Goal: Information Seeking & Learning: Understand process/instructions

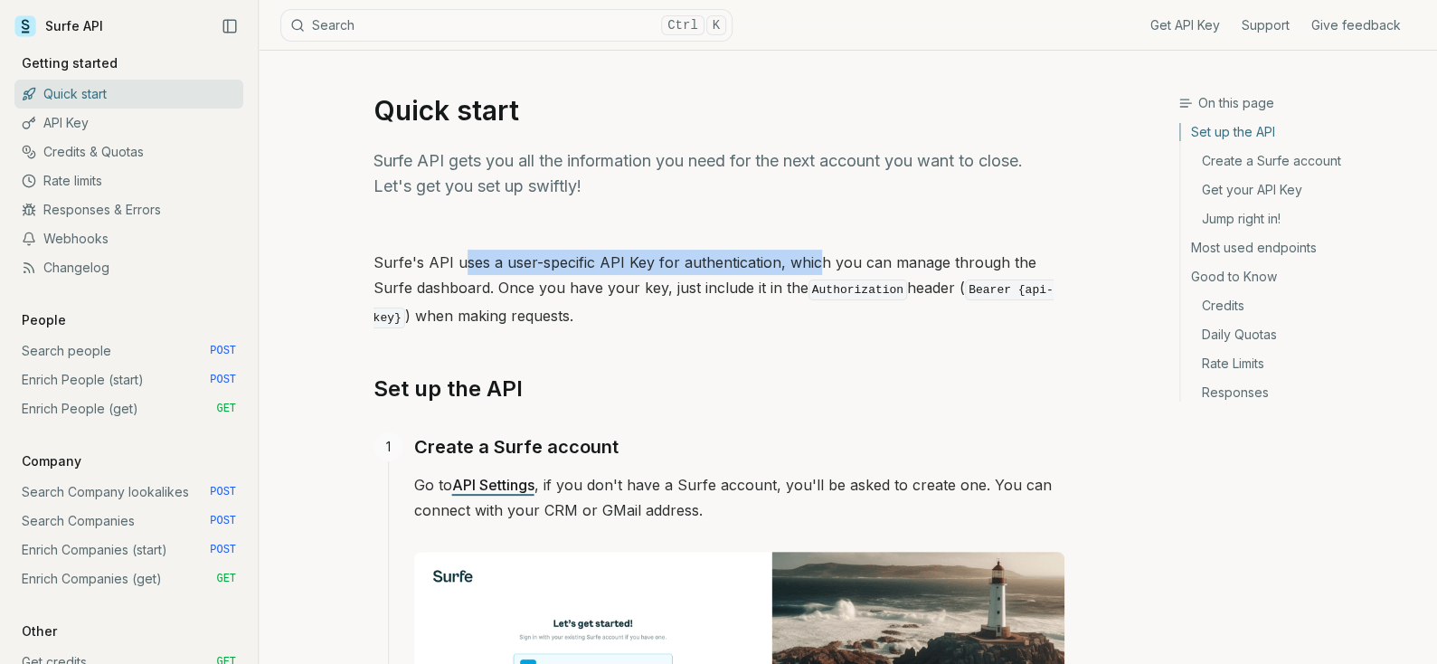
drag, startPoint x: 465, startPoint y: 264, endPoint x: 813, endPoint y: 268, distance: 348.1
click at [813, 268] on p "Surfe's API uses a user-specific API Key for authentication, which you can mana…" at bounding box center [718, 290] width 691 height 81
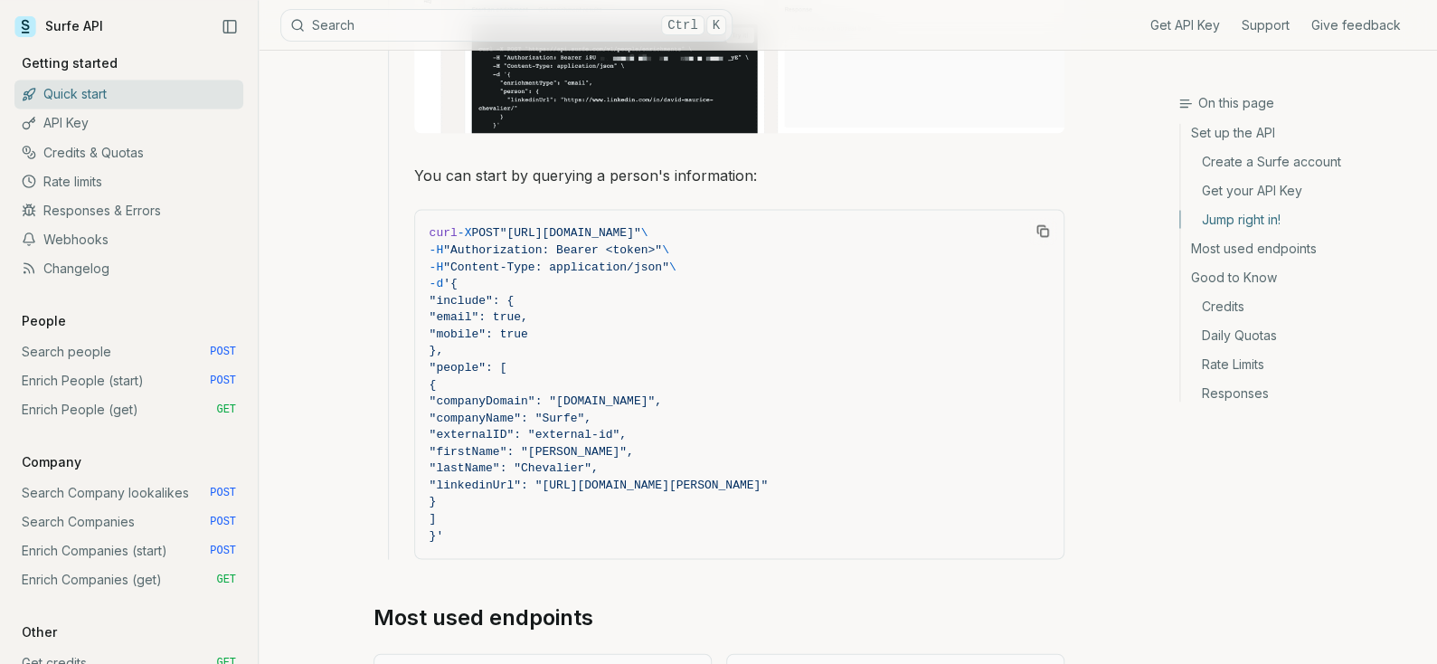
scroll to position [1626, 0]
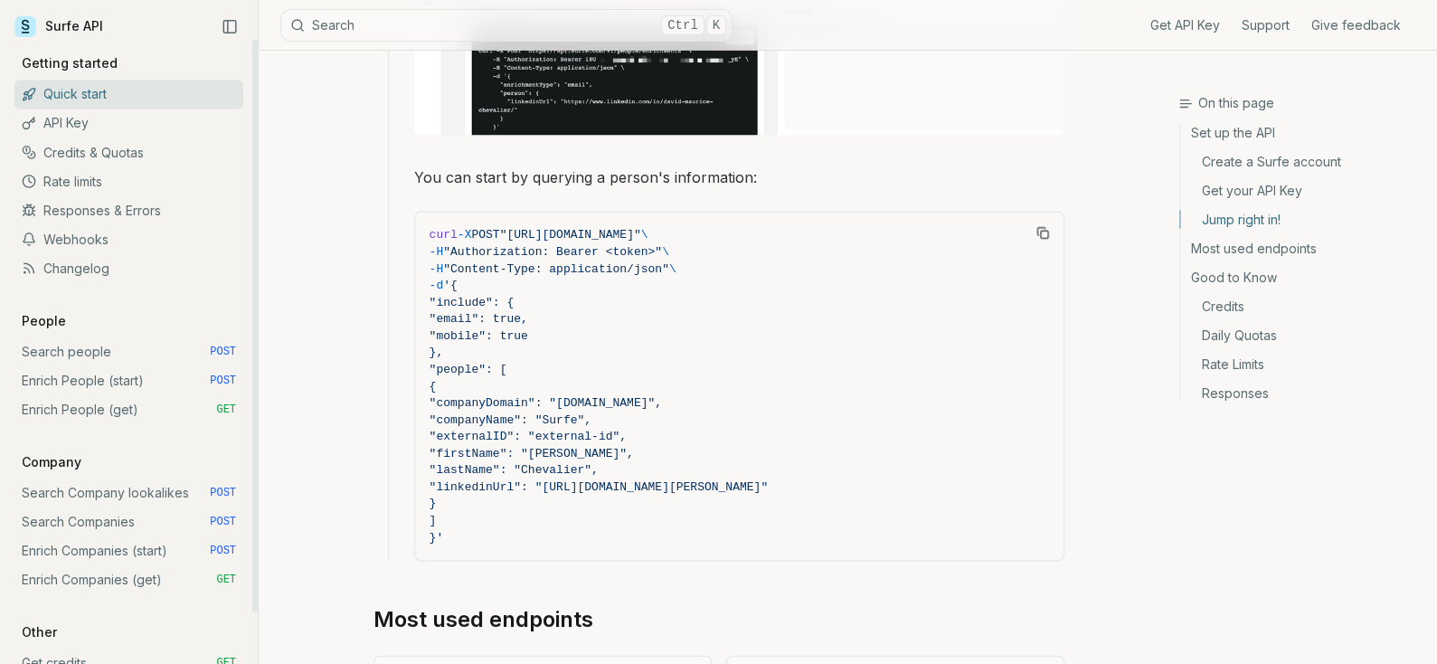
click at [96, 350] on link "Search people POST" at bounding box center [128, 350] width 229 height 29
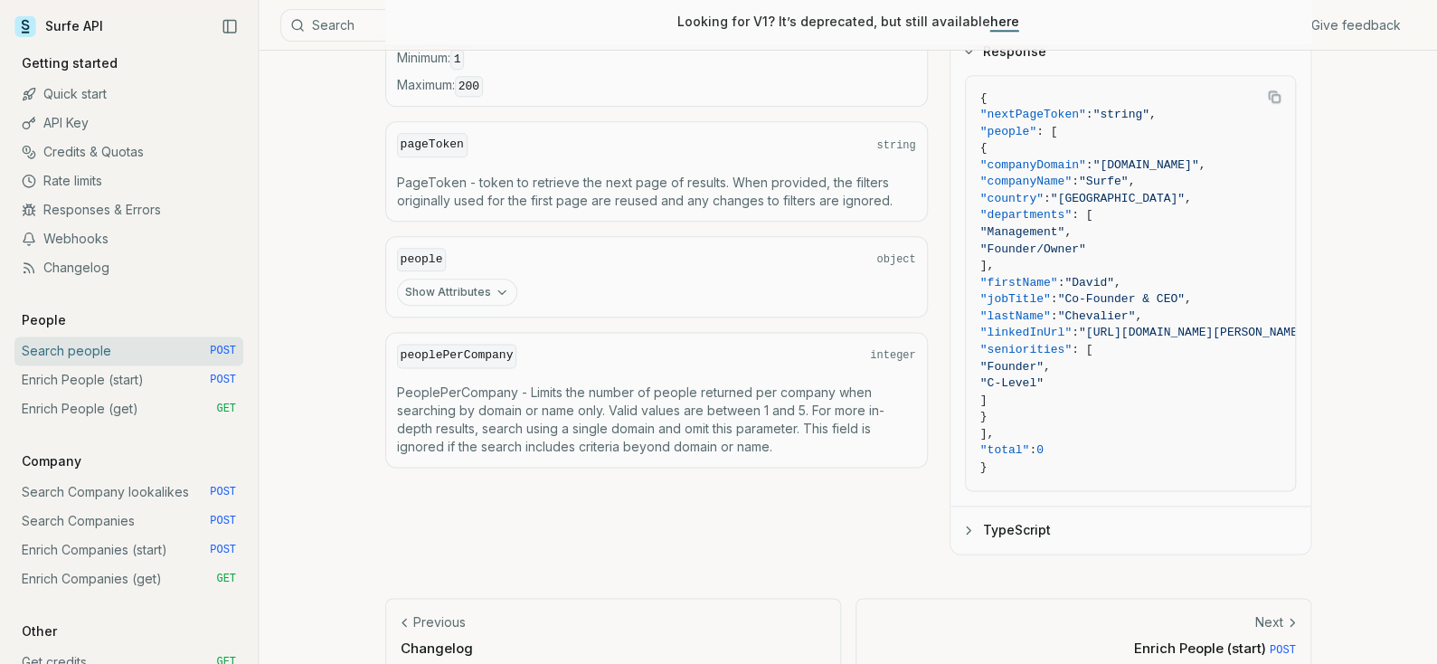
scroll to position [1018, 0]
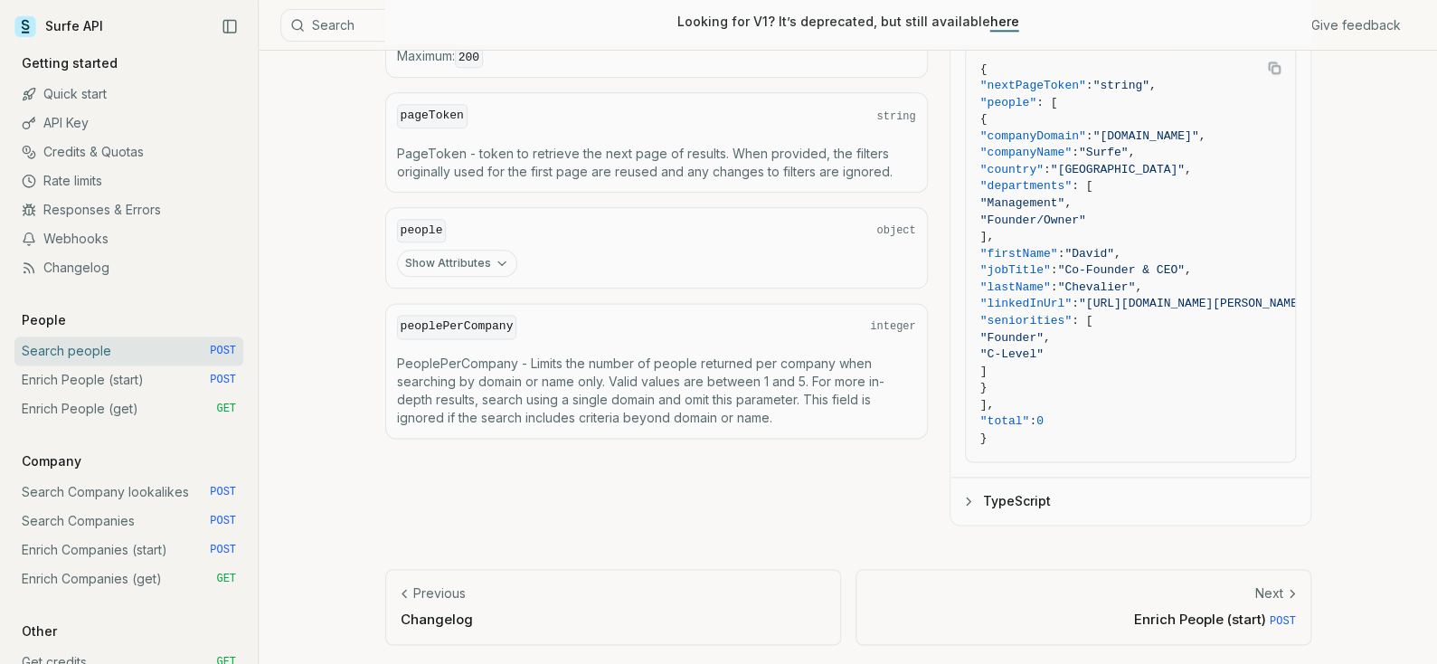
click at [447, 255] on button "Show Attributes" at bounding box center [457, 263] width 120 height 27
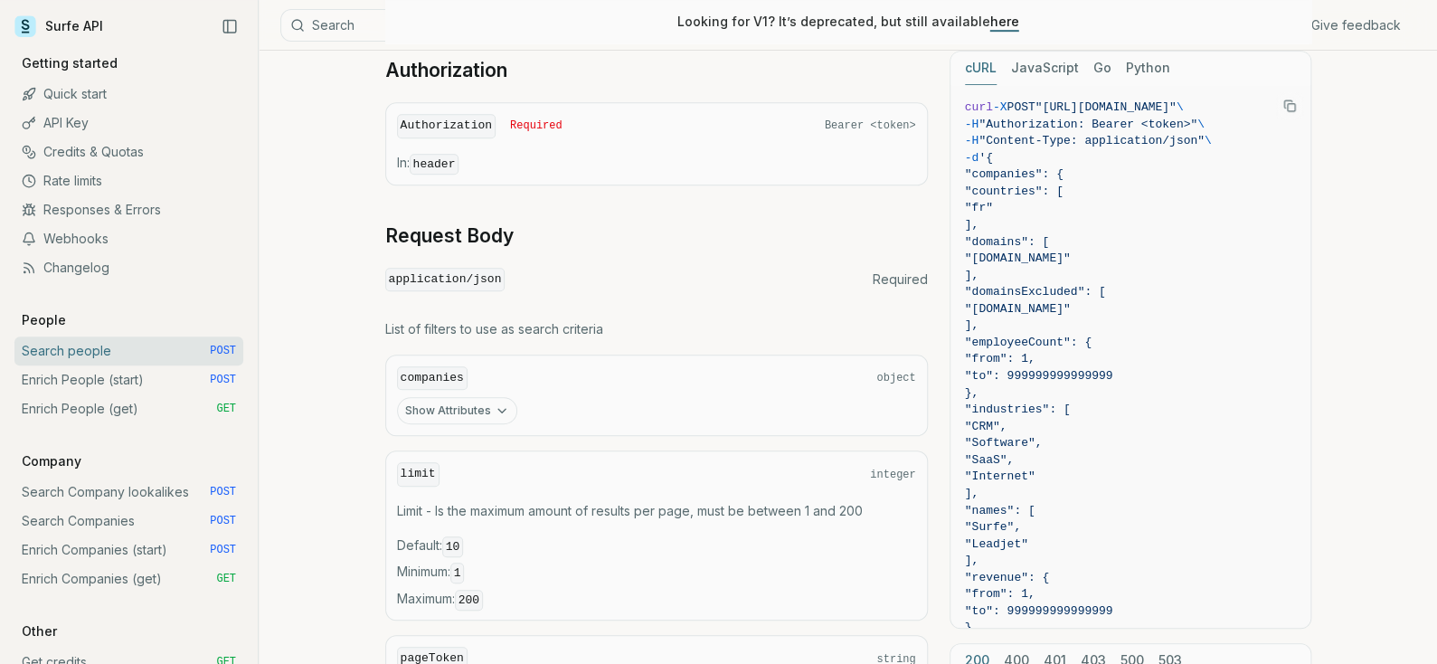
scroll to position [470, 0]
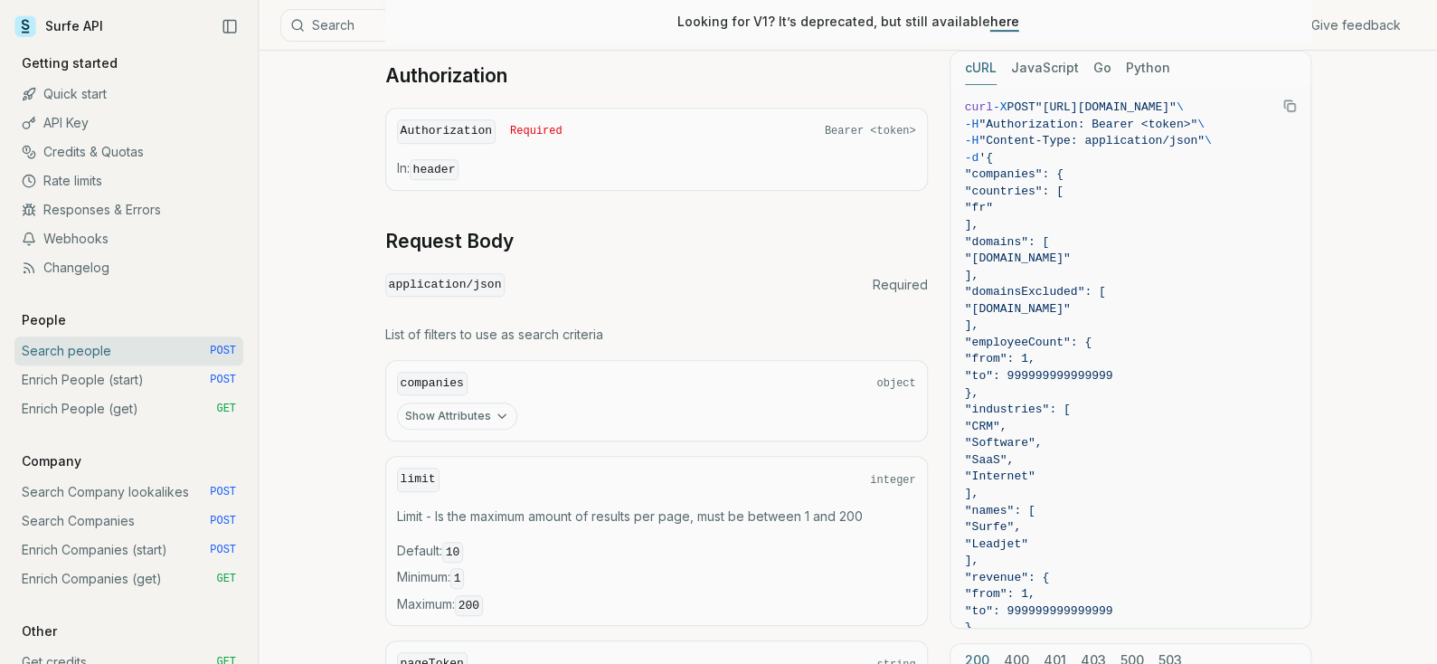
click at [438, 419] on button "Show Attributes" at bounding box center [457, 415] width 120 height 27
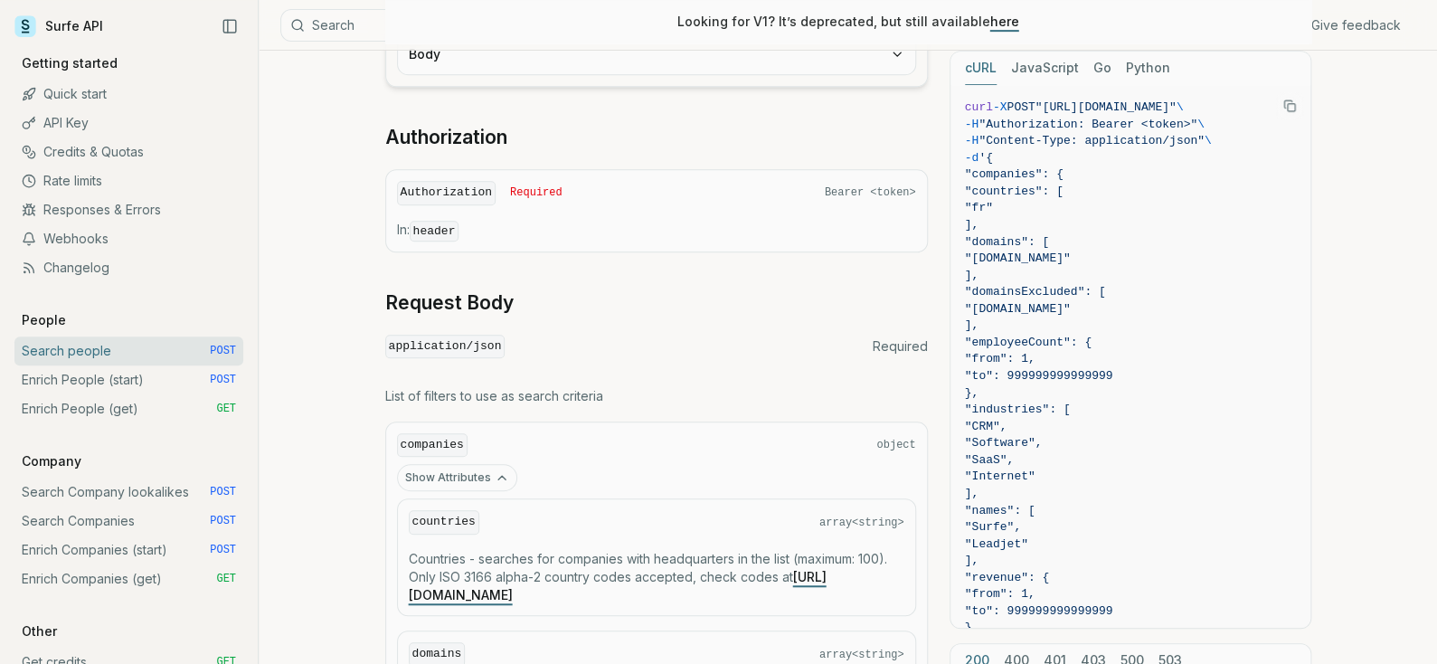
scroll to position [380, 0]
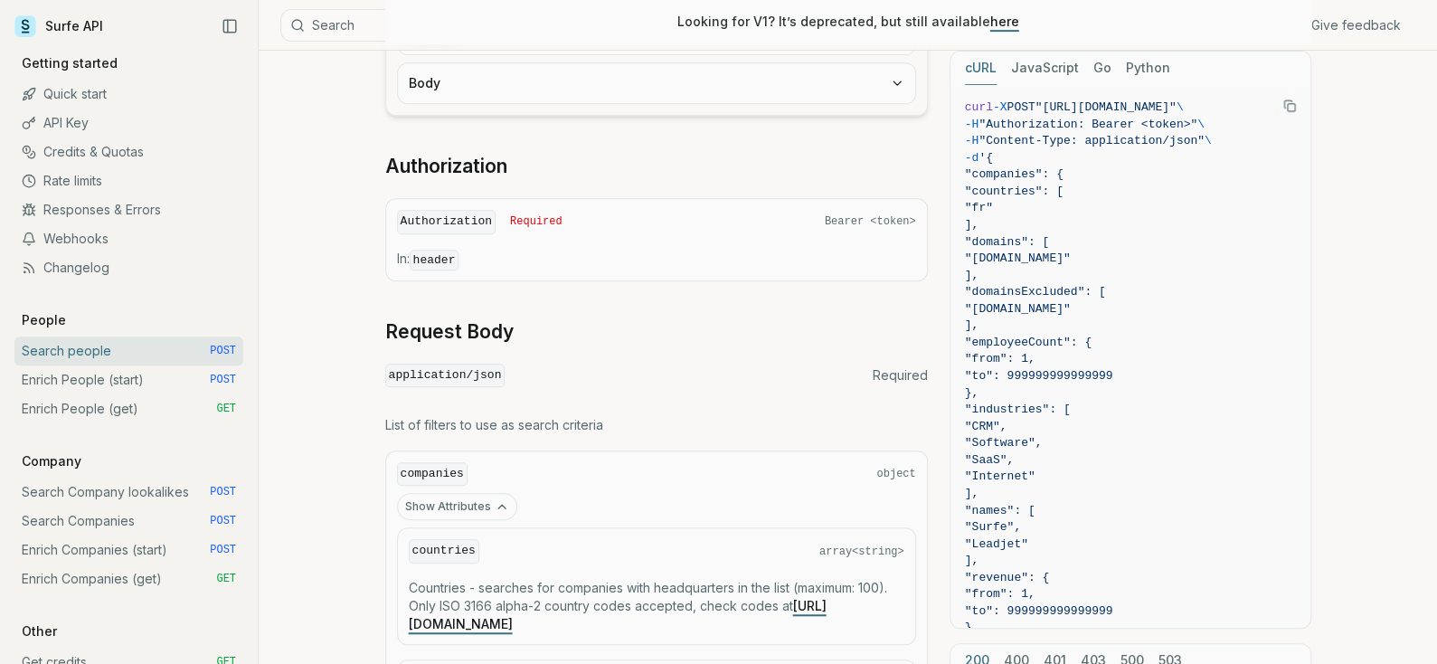
click at [470, 503] on button "Show Attributes" at bounding box center [457, 506] width 120 height 27
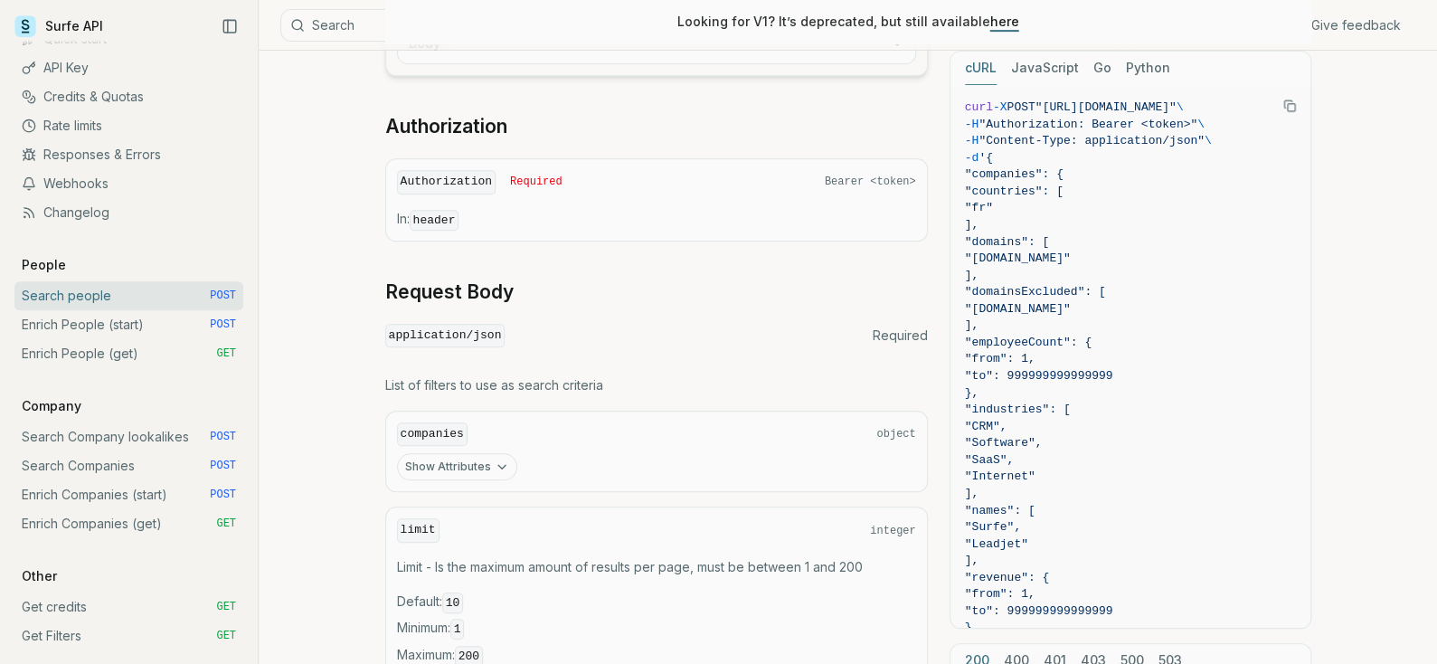
scroll to position [633, 0]
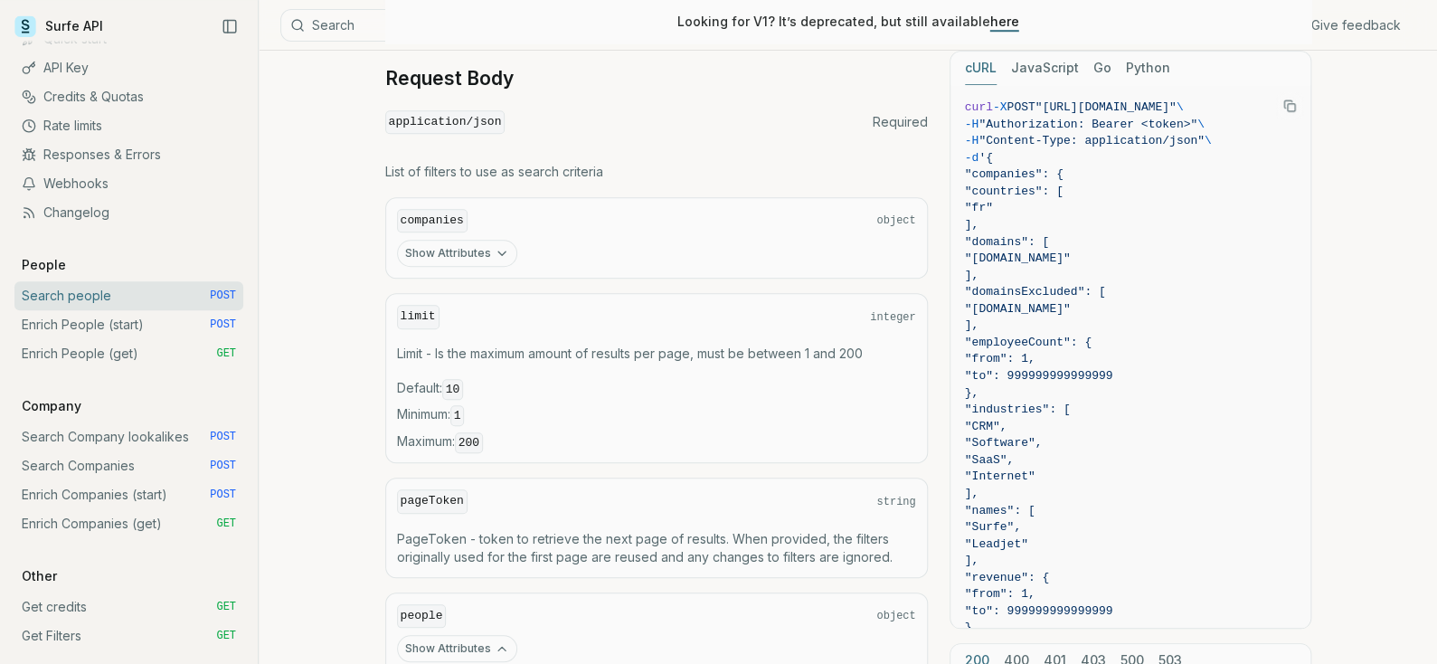
click at [480, 254] on button "Show Attributes" at bounding box center [457, 253] width 120 height 27
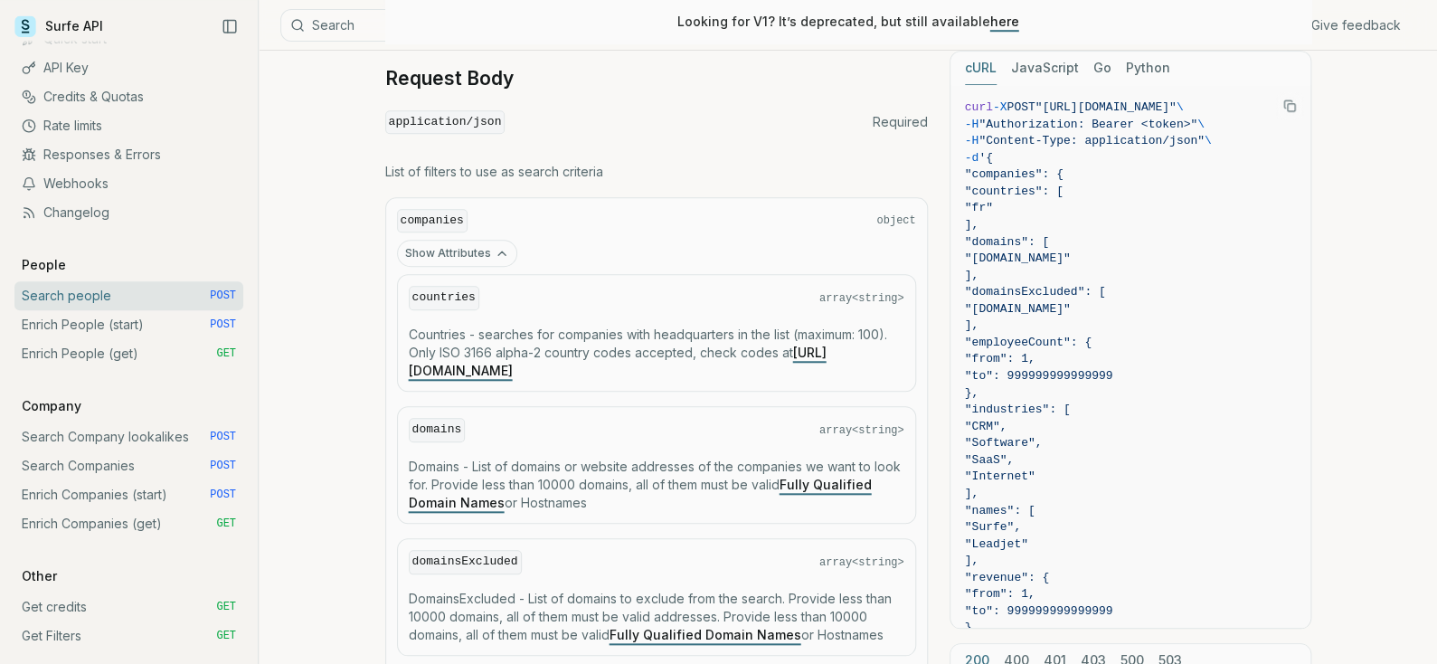
click at [480, 254] on button "Show Attributes" at bounding box center [457, 253] width 120 height 27
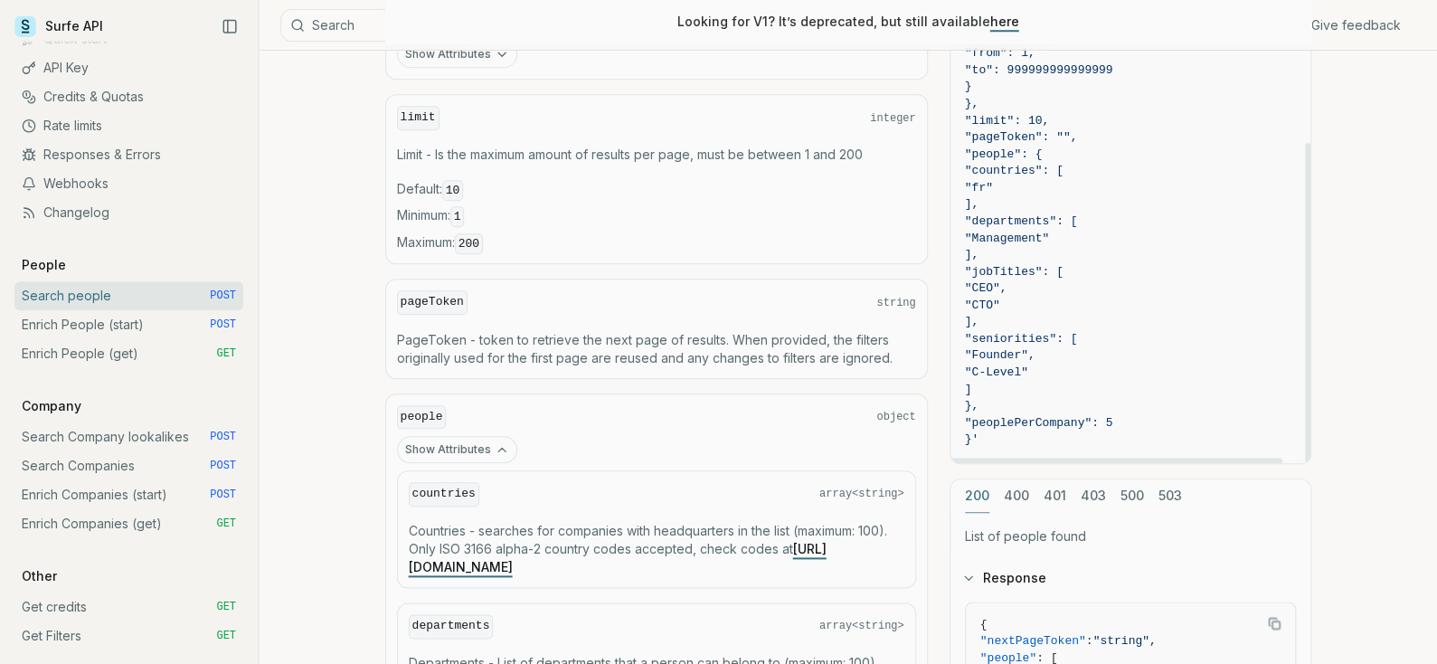
scroll to position [722, 0]
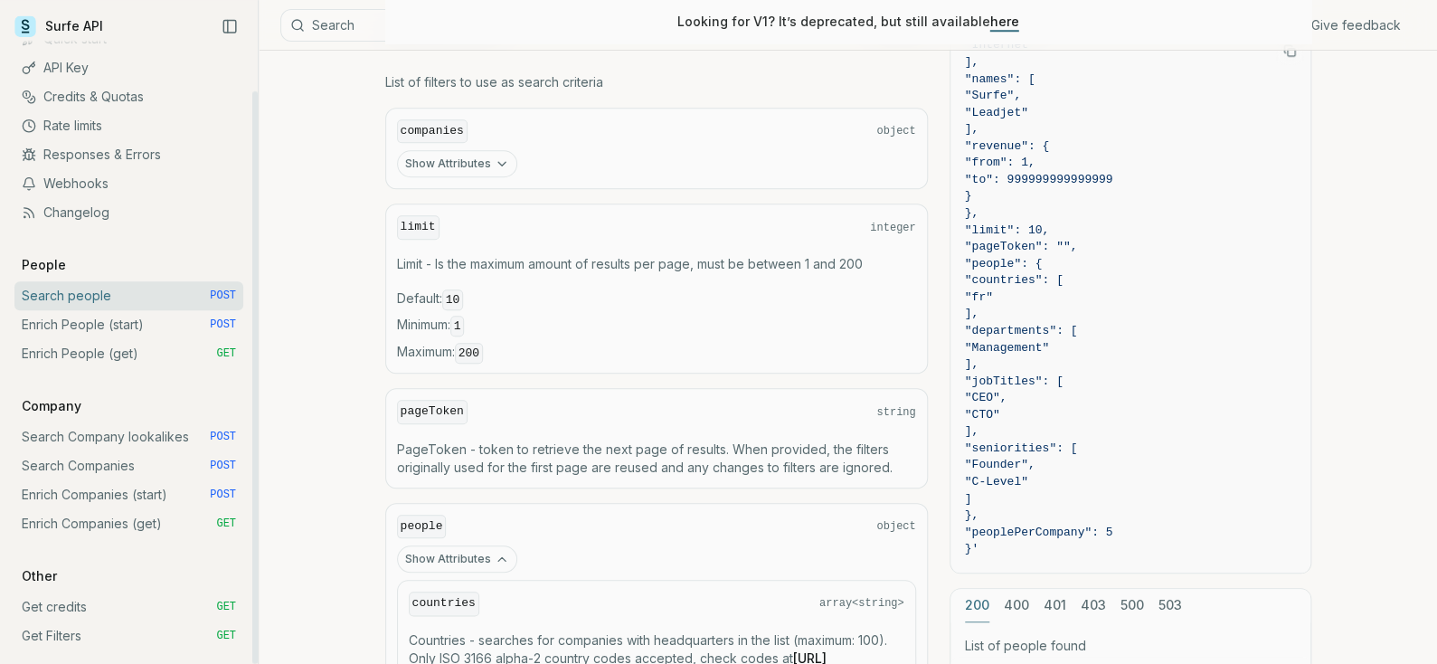
click at [98, 327] on link "Enrich People (start) POST" at bounding box center [128, 324] width 229 height 29
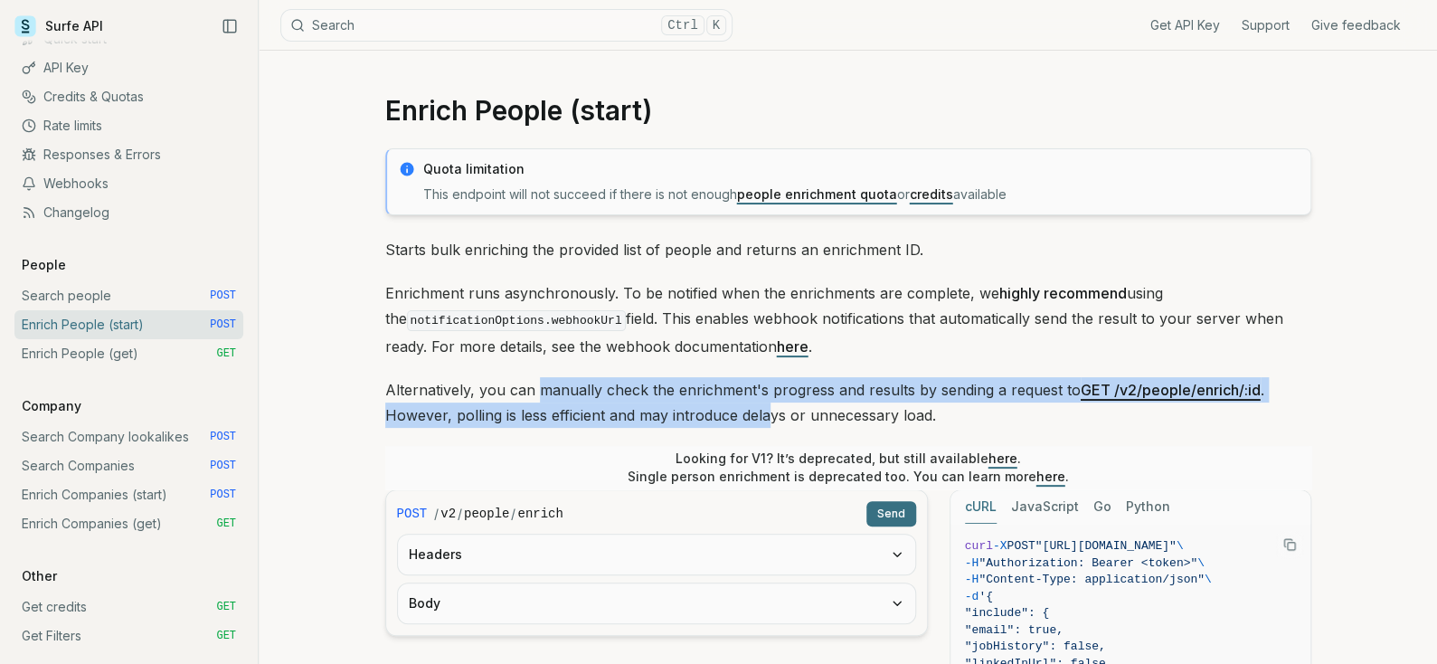
drag, startPoint x: 537, startPoint y: 395, endPoint x: 767, endPoint y: 406, distance: 229.9
click at [767, 406] on p "Alternatively, you can manually check the enrichment's progress and results by …" at bounding box center [848, 402] width 926 height 51
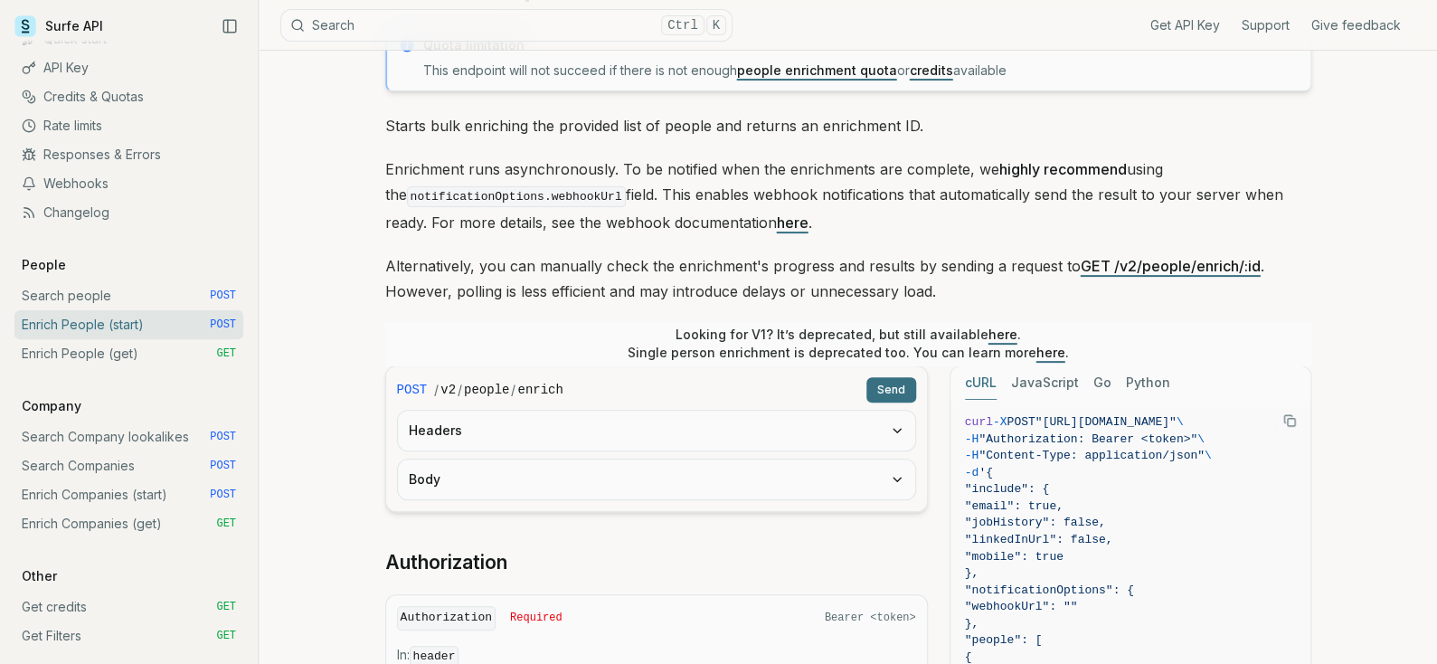
scroll to position [361, 0]
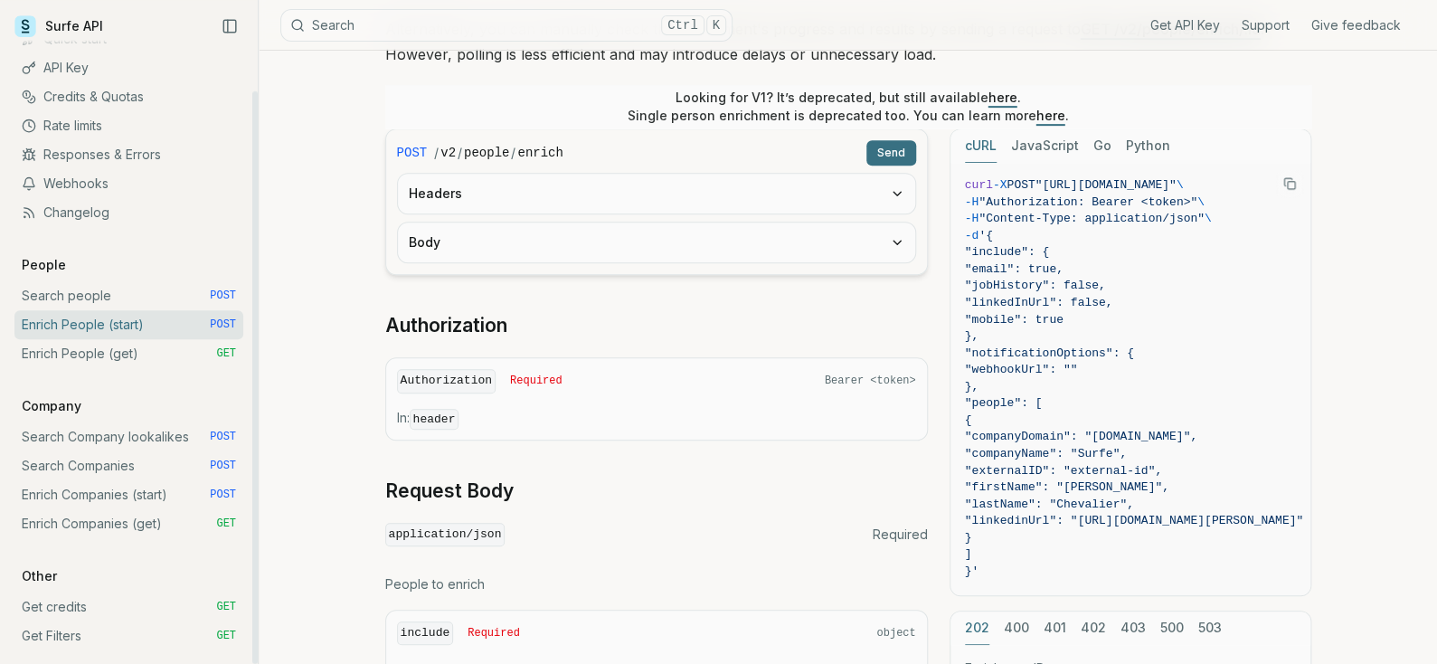
click at [58, 359] on link "Enrich People (get) GET" at bounding box center [128, 353] width 229 height 29
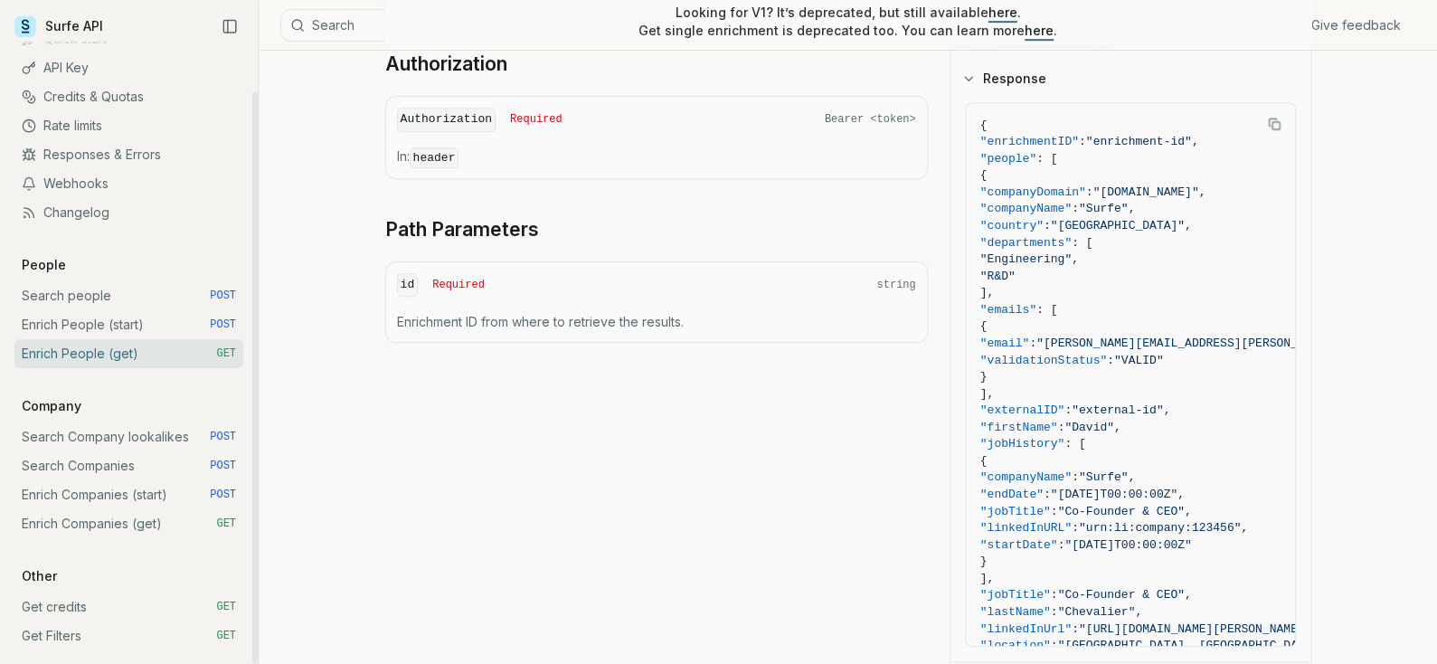
click at [108, 289] on link "Search people POST" at bounding box center [128, 295] width 229 height 29
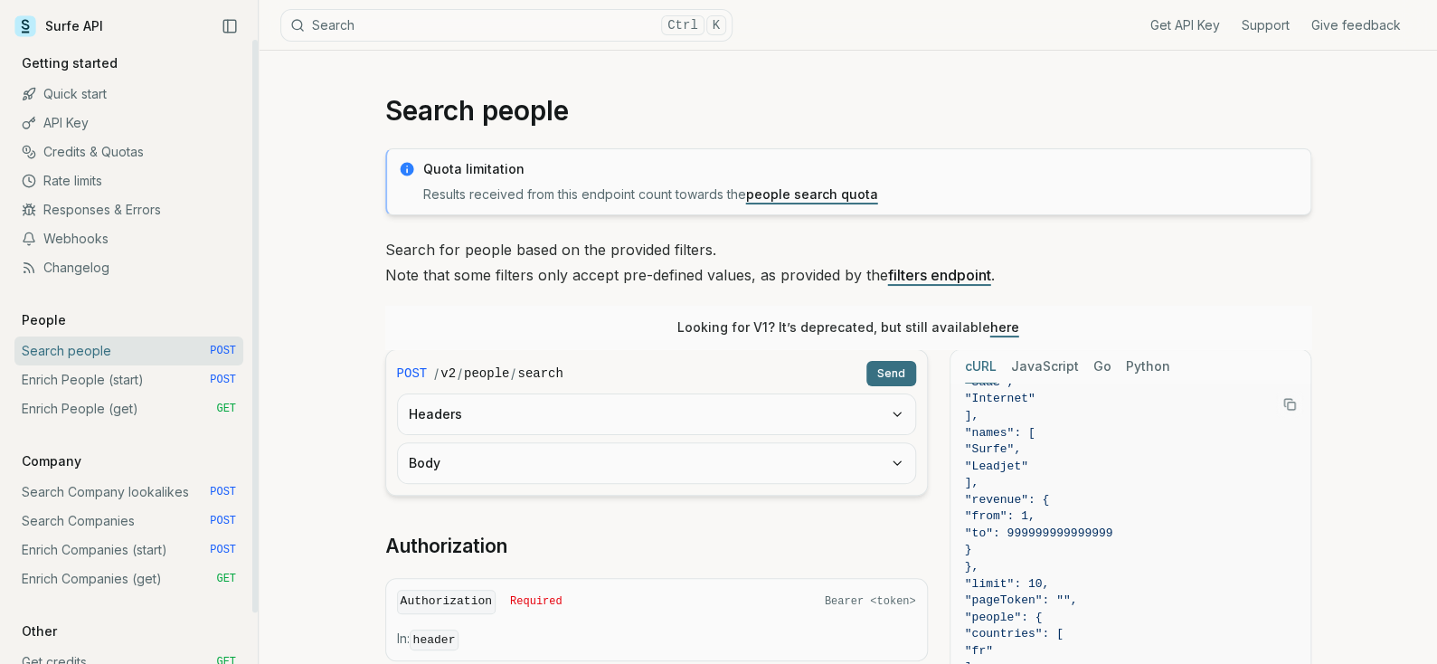
click at [71, 94] on link "Quick start" at bounding box center [128, 94] width 229 height 29
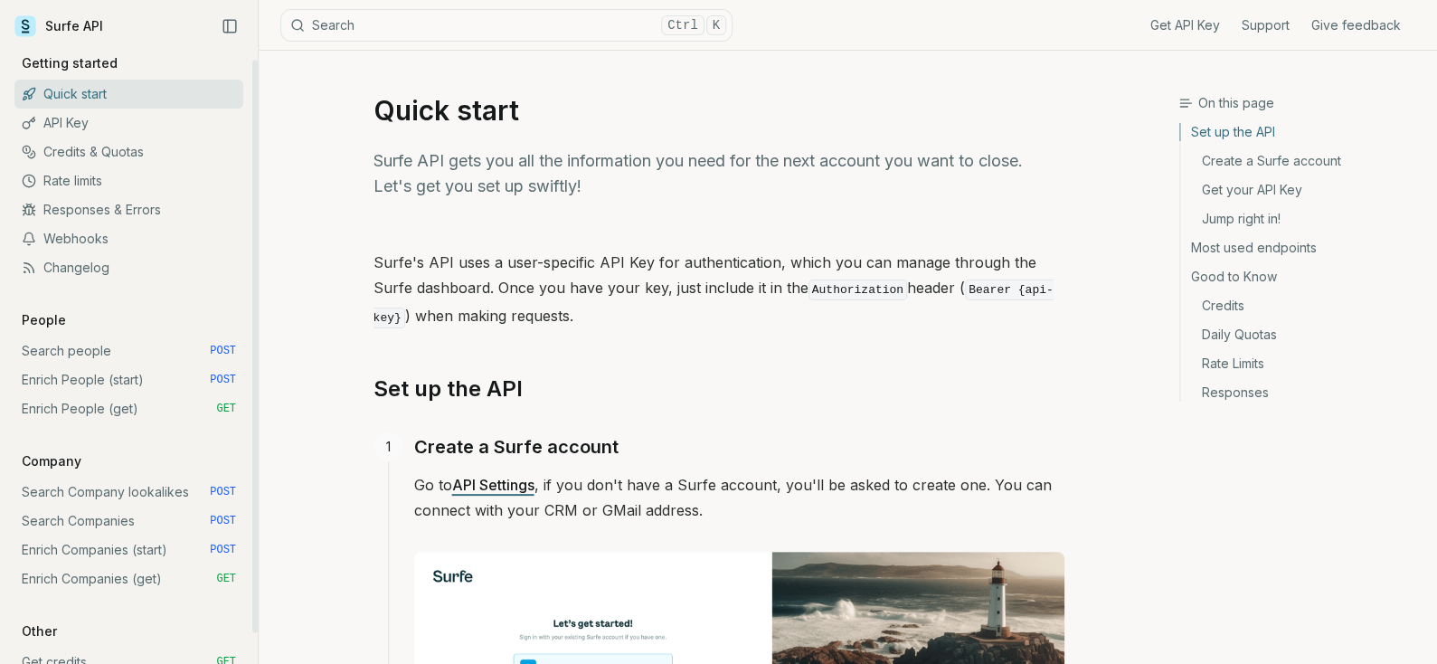
scroll to position [55, 0]
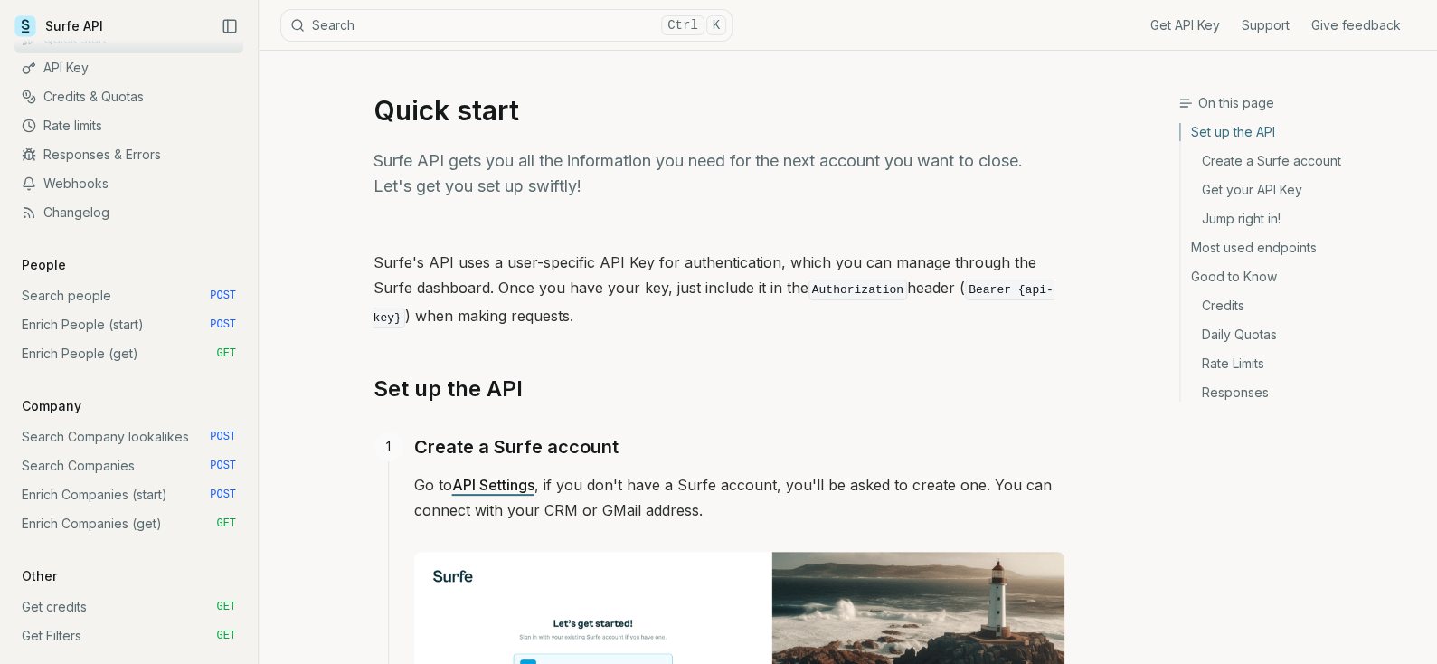
click at [1172, 30] on link "Get API Key" at bounding box center [1185, 25] width 70 height 18
click at [1176, 22] on link "Get API Key" at bounding box center [1185, 25] width 70 height 18
click at [1186, 26] on link "Get API Key" at bounding box center [1185, 25] width 70 height 18
